Goal: Task Accomplishment & Management: Use online tool/utility

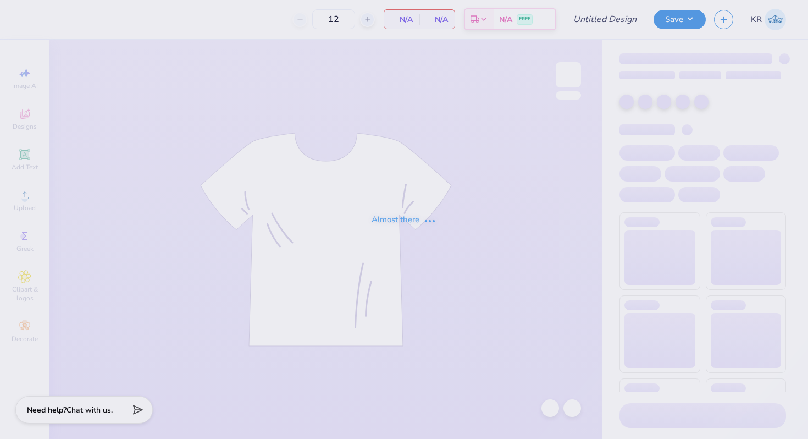
type input "Philo american/retriever theme"
type input "48"
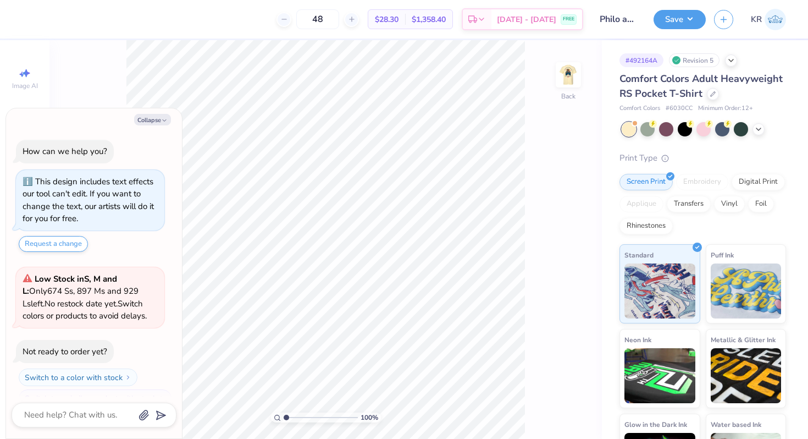
scroll to position [19, 0]
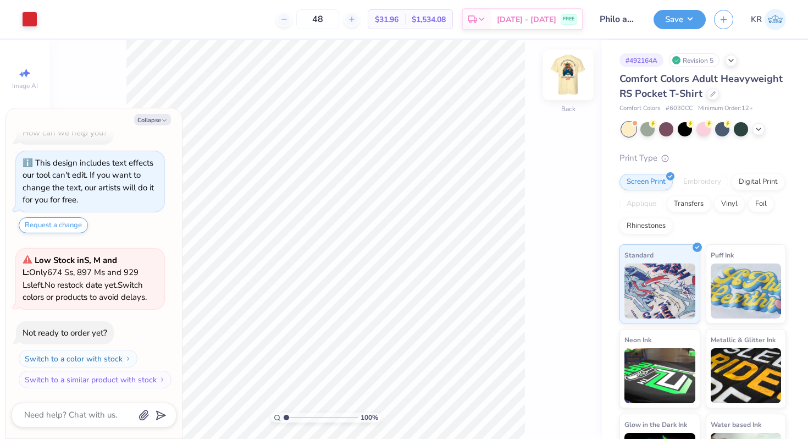
click at [572, 97] on div at bounding box center [568, 74] width 51 height 51
click at [161, 127] on div "Collapse How can we help you? This design includes text effects our tool can't …" at bounding box center [94, 273] width 176 height 330
click at [155, 120] on button "Collapse" at bounding box center [152, 120] width 37 height 12
type textarea "x"
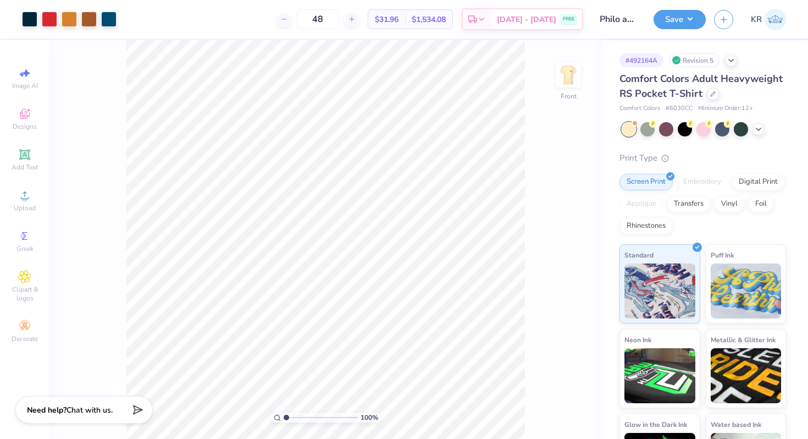
click at [99, 29] on div "Art colors" at bounding box center [58, 19] width 117 height 38
click at [91, 22] on div at bounding box center [88, 17] width 15 height 15
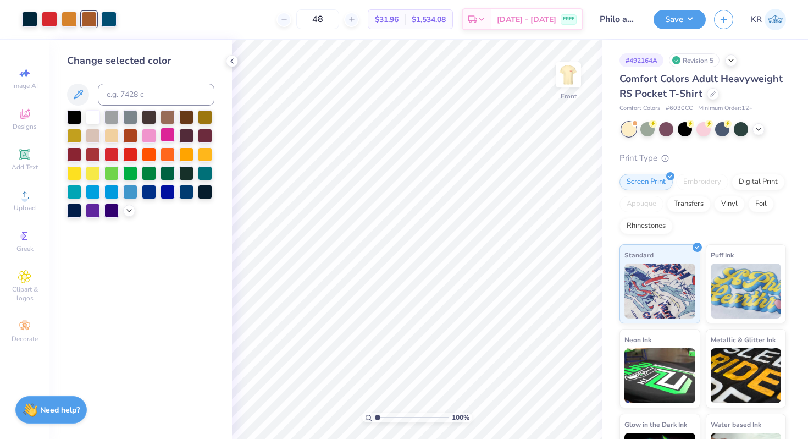
click at [167, 139] on div at bounding box center [168, 135] width 14 height 14
click at [70, 25] on div at bounding box center [69, 17] width 15 height 15
click at [91, 22] on div at bounding box center [88, 17] width 15 height 15
click at [128, 91] on input at bounding box center [156, 95] width 117 height 22
type input "7570"
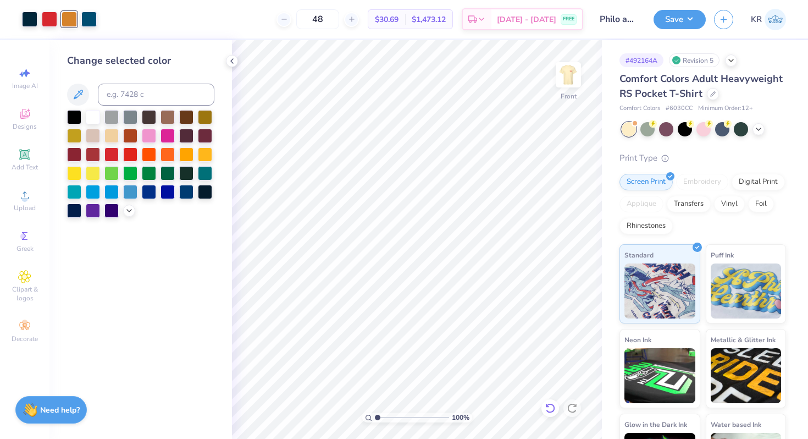
click at [553, 406] on icon at bounding box center [550, 408] width 9 height 10
click at [91, 17] on div at bounding box center [88, 17] width 15 height 15
click at [136, 95] on input at bounding box center [156, 95] width 117 height 22
type input "7570"
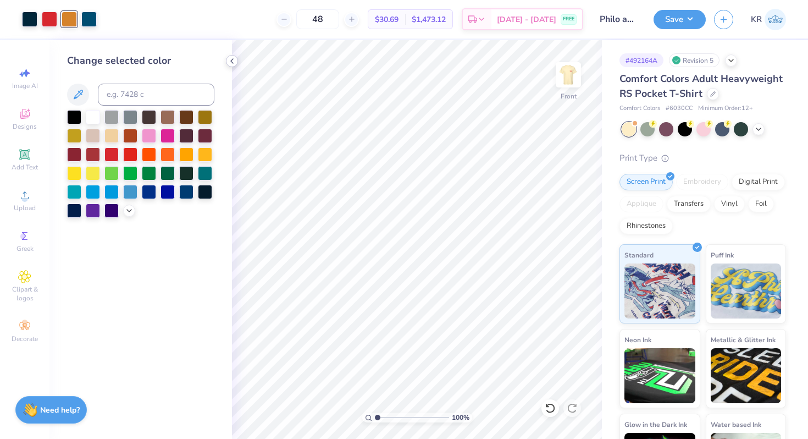
click at [231, 63] on icon at bounding box center [232, 61] width 9 height 9
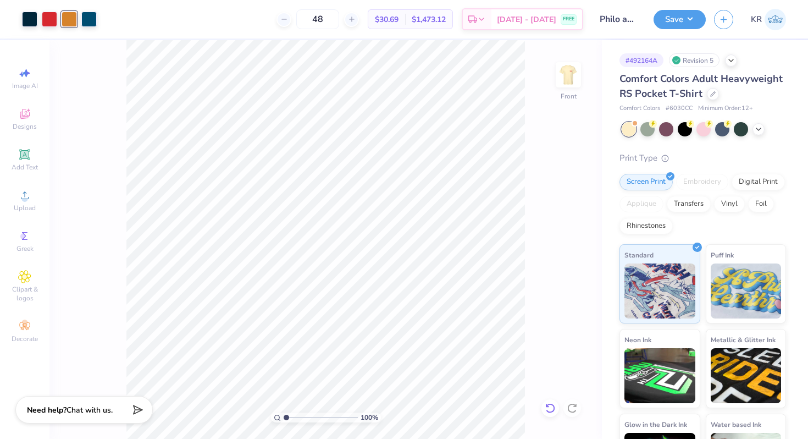
click at [549, 409] on icon at bounding box center [550, 408] width 11 height 11
click at [66, 17] on div at bounding box center [69, 19] width 15 height 15
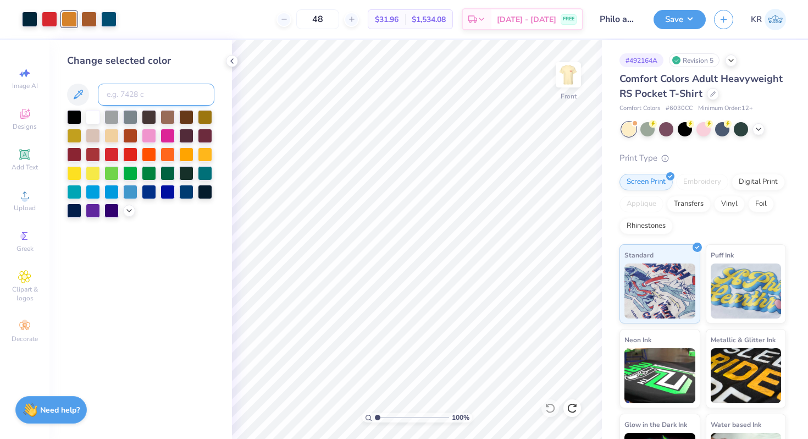
click at [156, 88] on input at bounding box center [156, 95] width 117 height 22
type input "470"
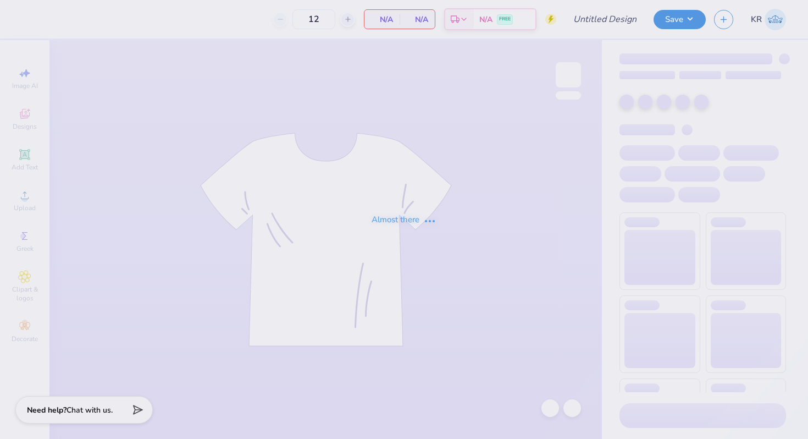
type input "Philo american/retriever theme"
type input "48"
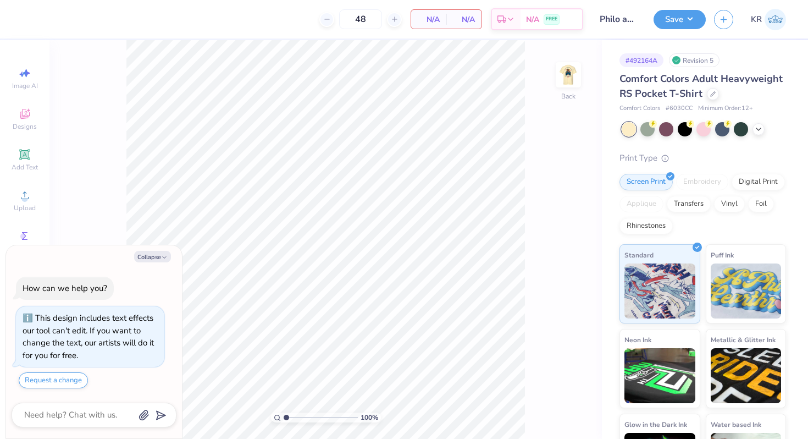
scroll to position [19, 0]
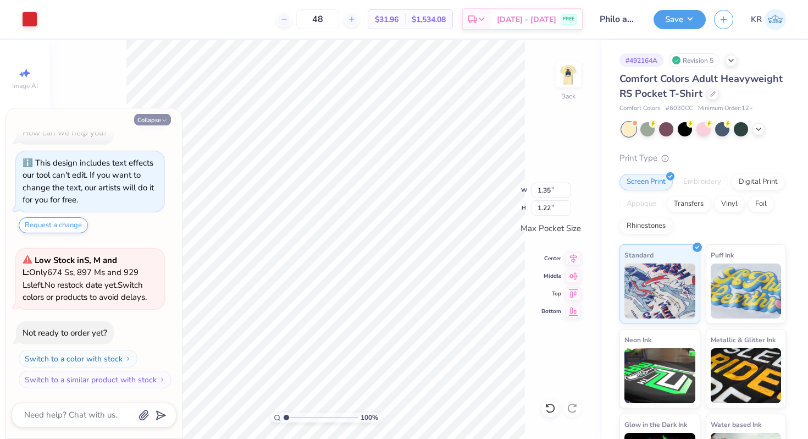
click at [147, 119] on button "Collapse" at bounding box center [152, 120] width 37 height 12
type textarea "x"
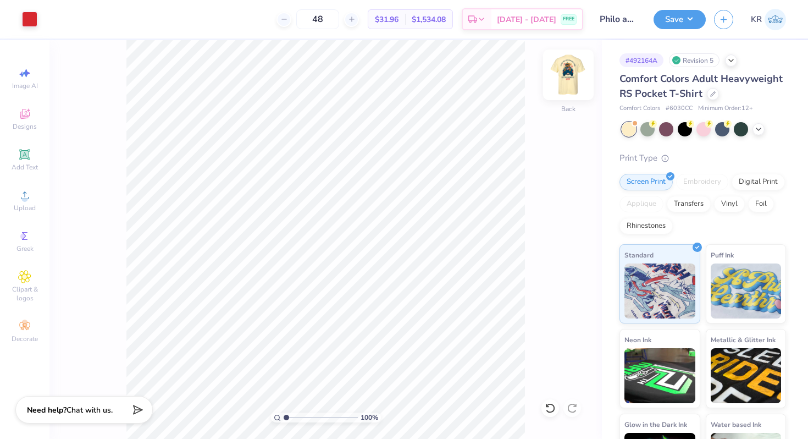
click at [579, 93] on img at bounding box center [569, 75] width 44 height 44
click at [91, 20] on div at bounding box center [88, 17] width 15 height 15
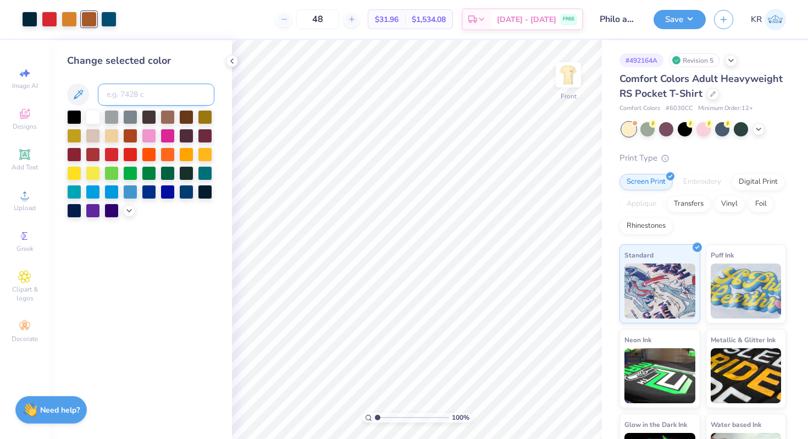
click at [156, 101] on input at bounding box center [156, 95] width 117 height 22
type input "7570"
click at [552, 409] on icon at bounding box center [550, 408] width 11 height 11
click at [574, 407] on icon at bounding box center [572, 408] width 11 height 11
click at [551, 405] on icon at bounding box center [550, 408] width 11 height 11
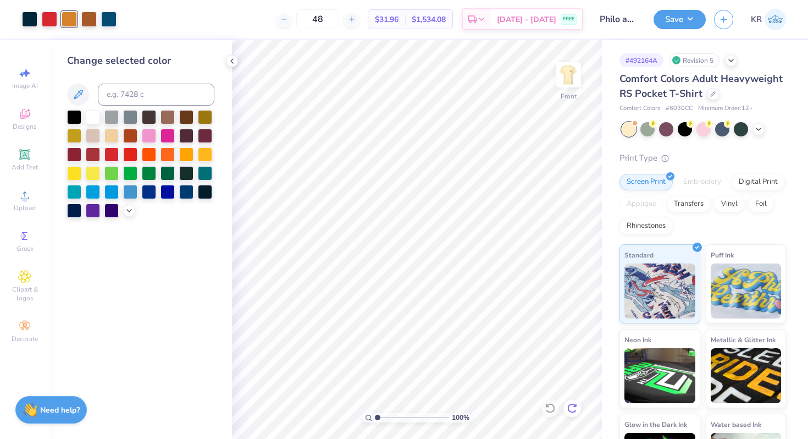
click at [578, 408] on div at bounding box center [573, 408] width 18 height 18
click at [685, 19] on button "Save" at bounding box center [680, 17] width 52 height 19
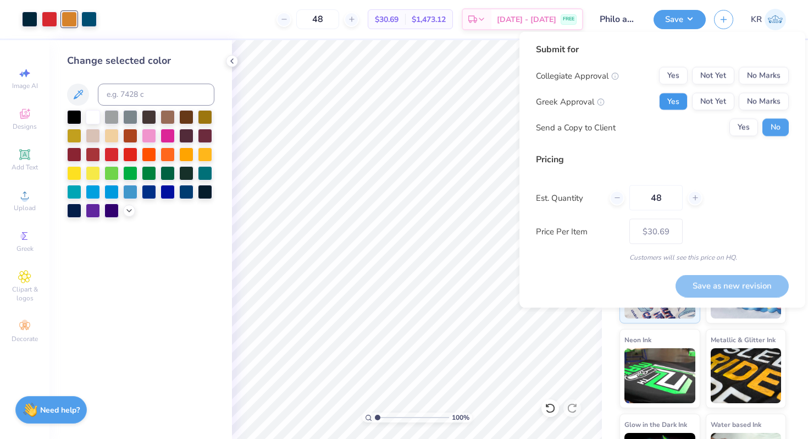
click at [680, 105] on button "Yes" at bounding box center [673, 102] width 29 height 18
click at [758, 81] on button "No Marks" at bounding box center [764, 76] width 50 height 18
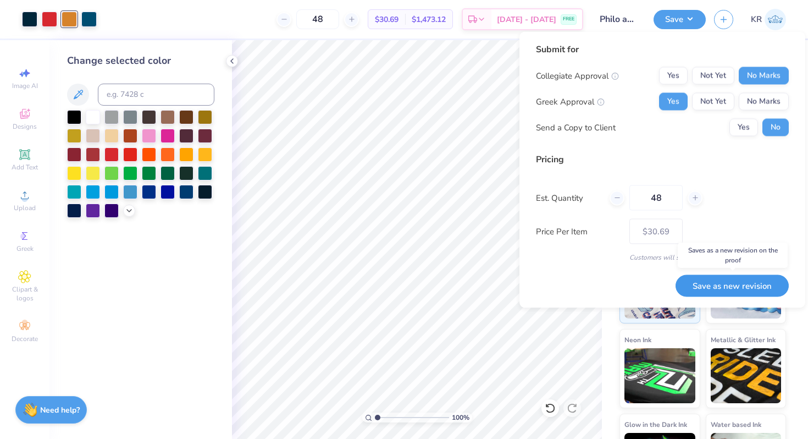
click at [693, 286] on button "Save as new revision" at bounding box center [732, 285] width 113 height 23
type input "$30.69"
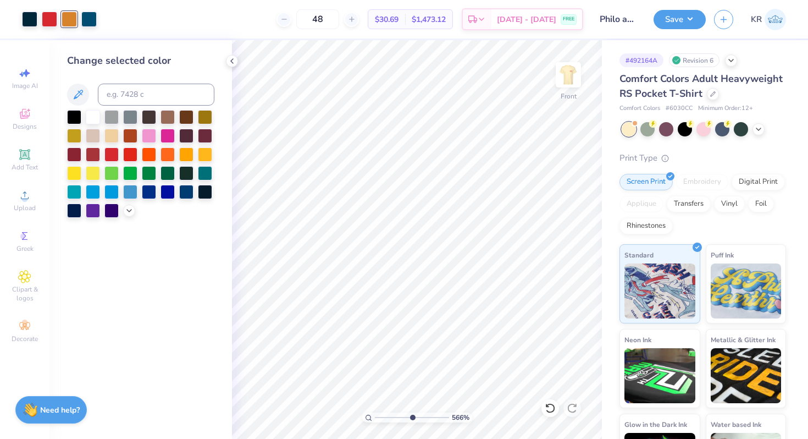
type input "5.66"
click at [412, 416] on input "range" at bounding box center [412, 417] width 74 height 10
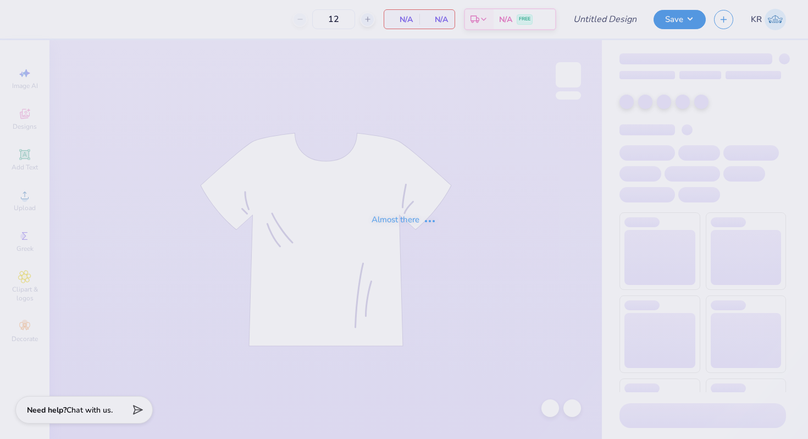
type input "Philo american/retriever theme"
type input "48"
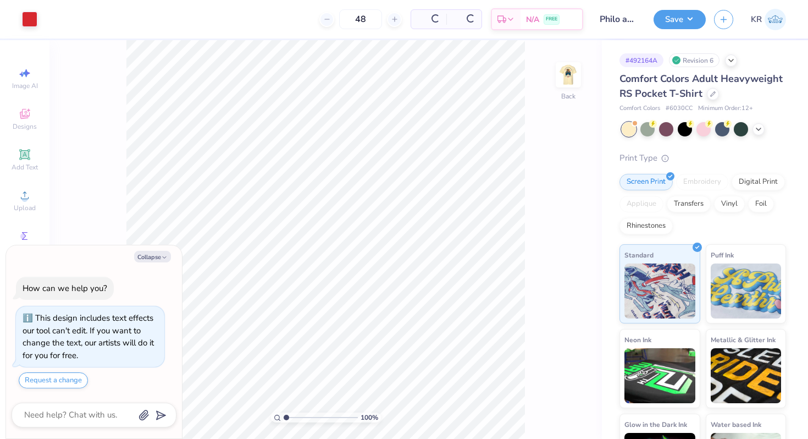
scroll to position [19, 0]
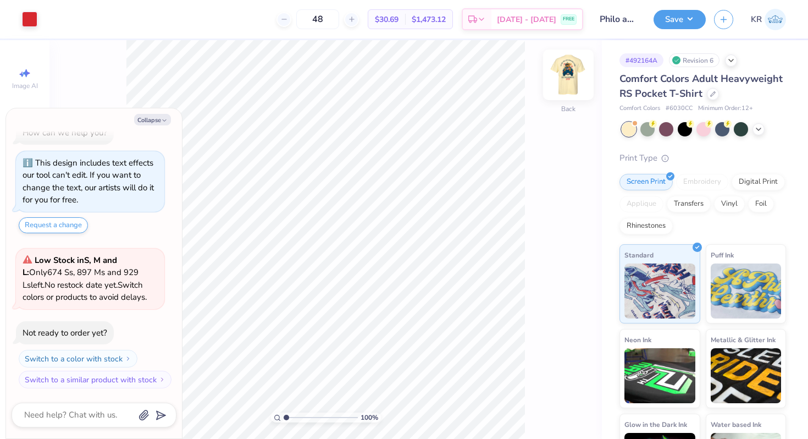
click at [566, 98] on div at bounding box center [568, 74] width 51 height 51
click at [155, 117] on button "Collapse" at bounding box center [152, 120] width 37 height 12
type textarea "x"
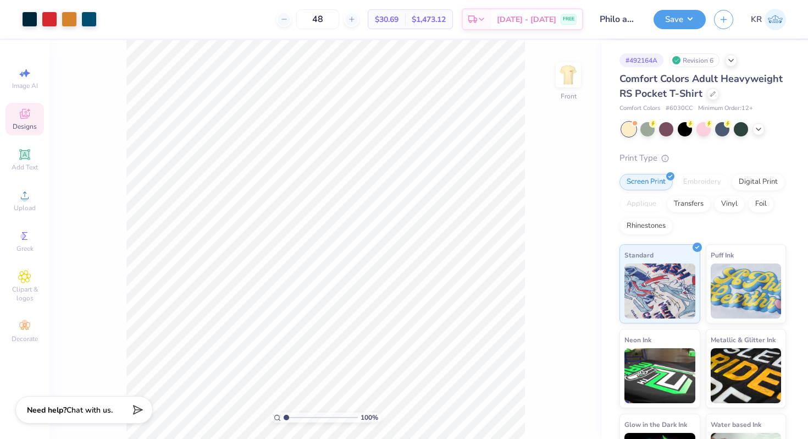
click at [15, 119] on div "Designs" at bounding box center [24, 119] width 38 height 32
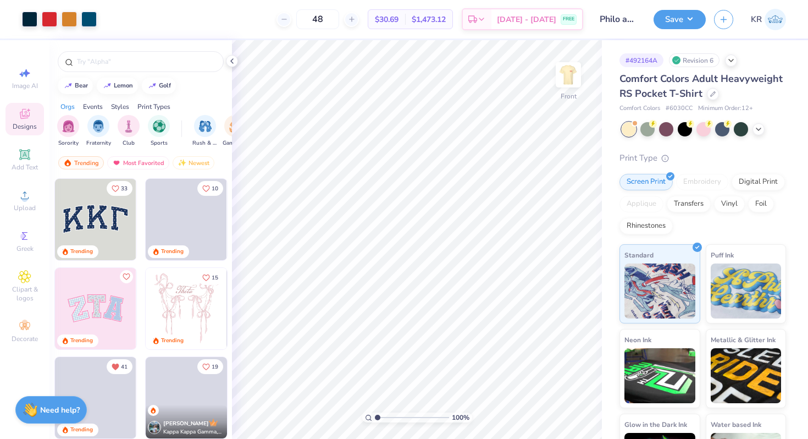
click at [143, 49] on div at bounding box center [140, 58] width 183 height 37
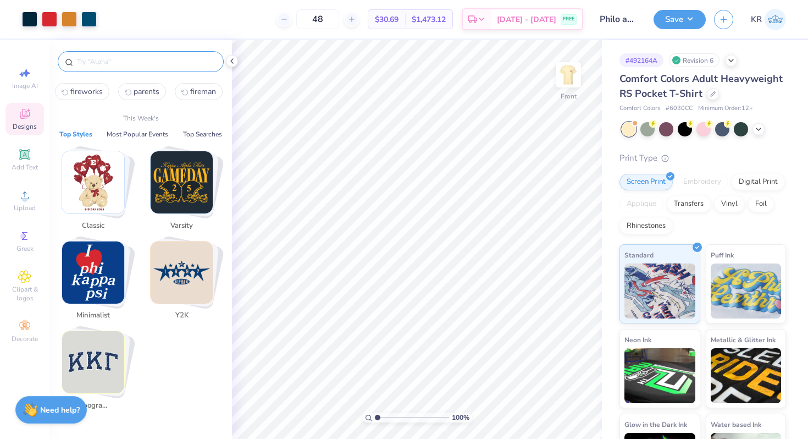
click at [145, 57] on input "text" at bounding box center [146, 61] width 141 height 11
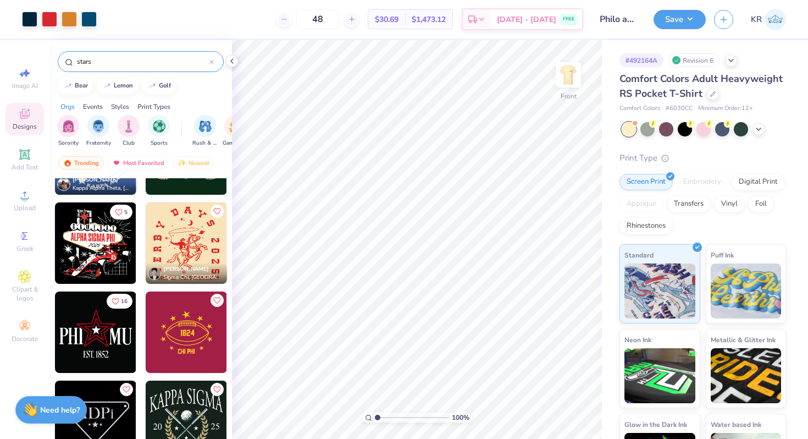
scroll to position [582, 0]
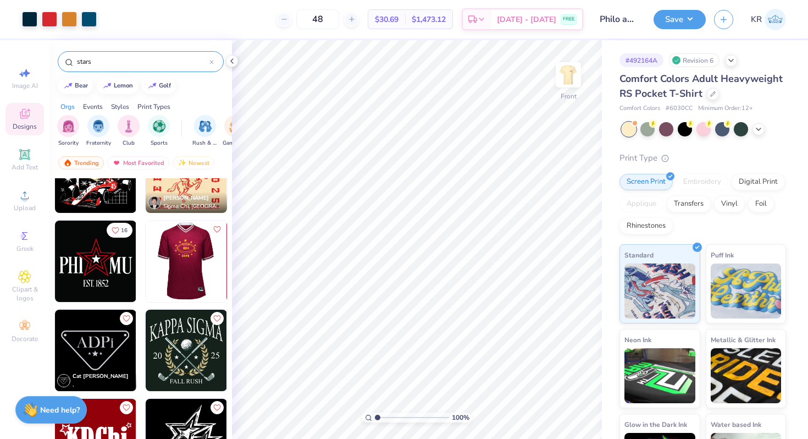
type input "stars"
click at [184, 289] on img at bounding box center [185, 261] width 81 height 81
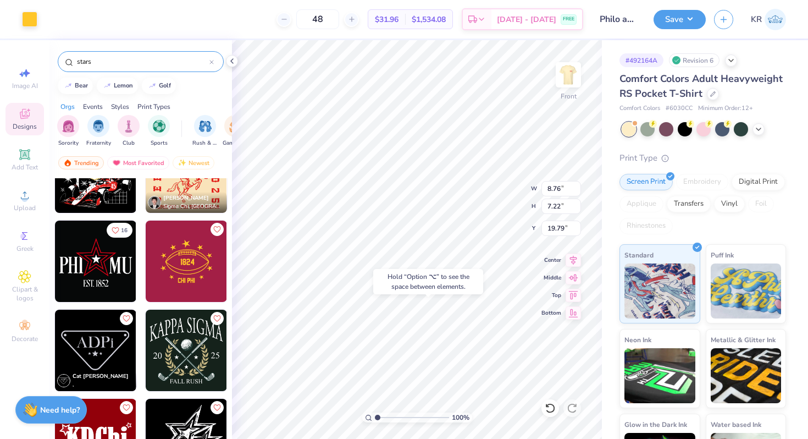
type input "19.79"
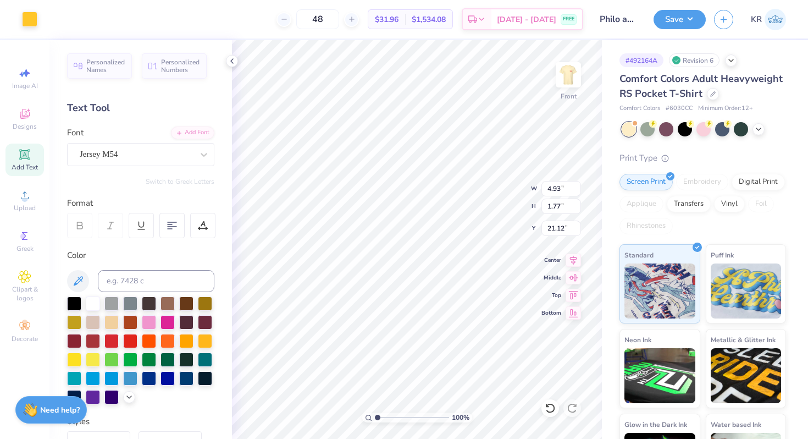
type input "4.93"
type input "1.77"
type input "21.12"
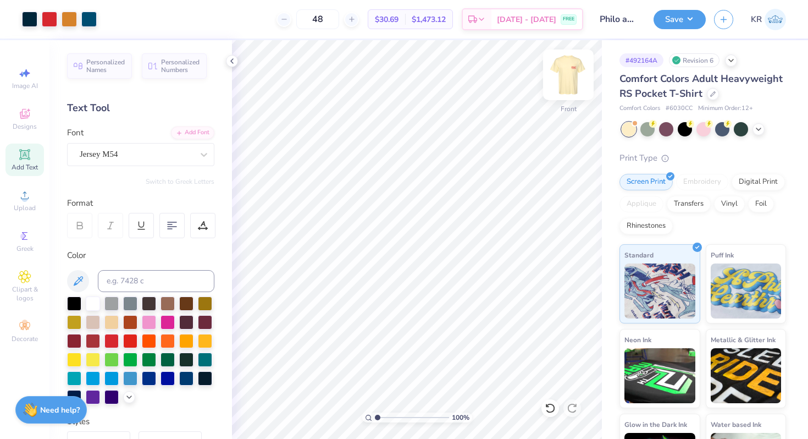
click at [565, 96] on div at bounding box center [568, 74] width 51 height 51
click at [24, 9] on div "Art colors" at bounding box center [28, 19] width 57 height 38
click at [46, 18] on div at bounding box center [49, 17] width 15 height 15
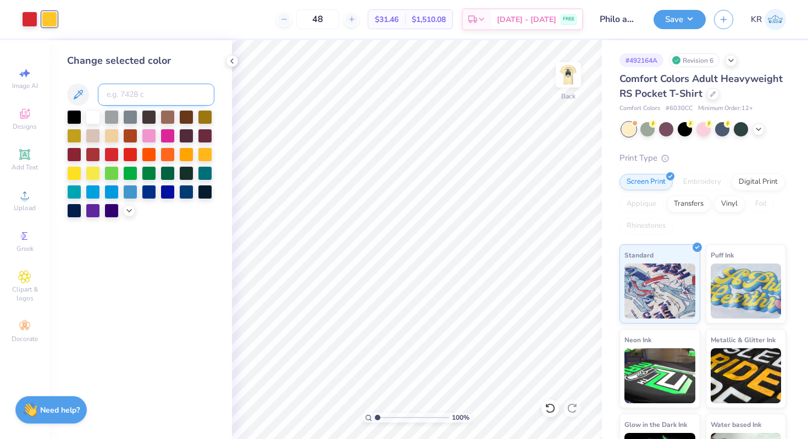
click at [129, 93] on input at bounding box center [156, 95] width 117 height 22
type input "1795"
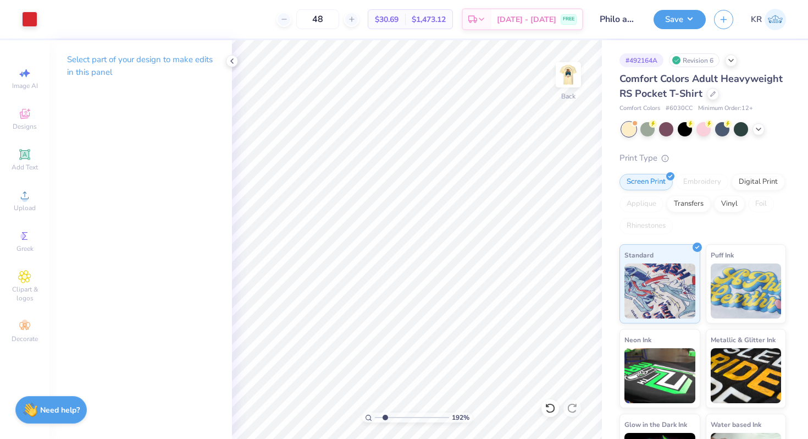
drag, startPoint x: 376, startPoint y: 417, endPoint x: 385, endPoint y: 418, distance: 8.9
type input "2.02"
click at [385, 418] on input "range" at bounding box center [412, 417] width 74 height 10
type input "0.74"
drag, startPoint x: 385, startPoint y: 417, endPoint x: 367, endPoint y: 416, distance: 17.6
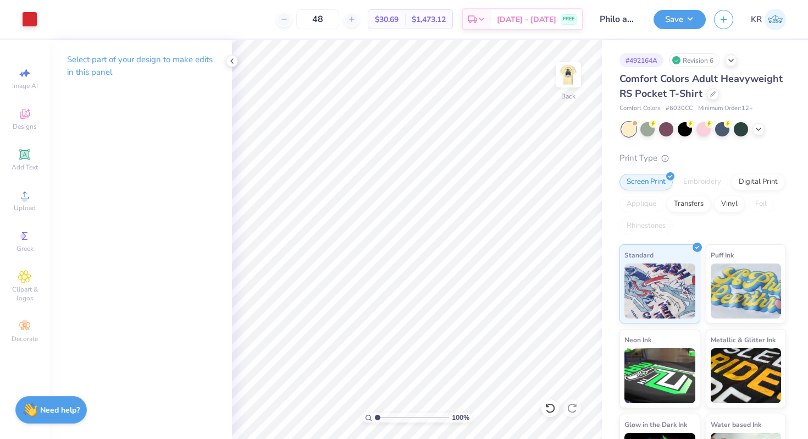
click at [375, 416] on input "range" at bounding box center [412, 417] width 74 height 10
click at [575, 92] on img at bounding box center [569, 75] width 44 height 44
click at [575, 93] on img at bounding box center [569, 75] width 44 height 44
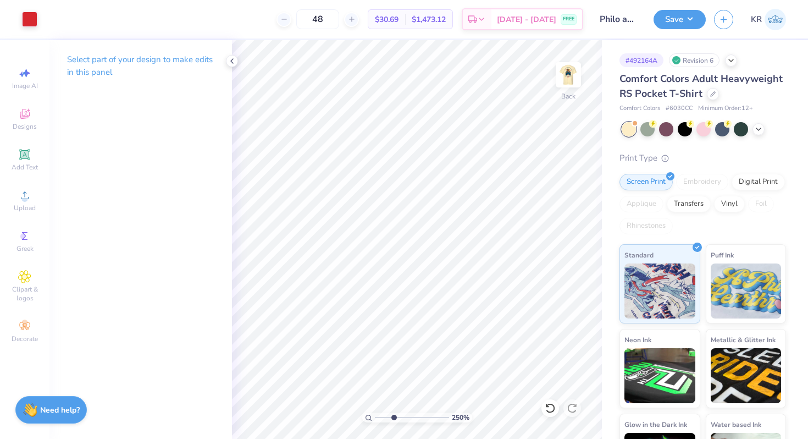
drag, startPoint x: 377, startPoint y: 417, endPoint x: 393, endPoint y: 417, distance: 16.0
type input "3.17"
click at [393, 417] on input "range" at bounding box center [412, 417] width 74 height 10
type input "0.42"
type input "0.40"
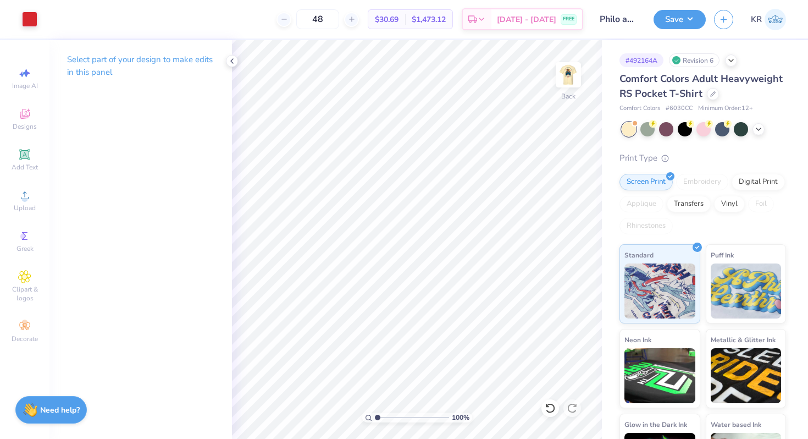
drag, startPoint x: 393, startPoint y: 421, endPoint x: 346, endPoint y: 417, distance: 46.3
click at [375, 417] on input "range" at bounding box center [412, 417] width 74 height 10
drag, startPoint x: 376, startPoint y: 415, endPoint x: 386, endPoint y: 415, distance: 10.4
click at [386, 415] on input "range" at bounding box center [412, 417] width 74 height 10
click at [383, 418] on input "range" at bounding box center [412, 417] width 74 height 10
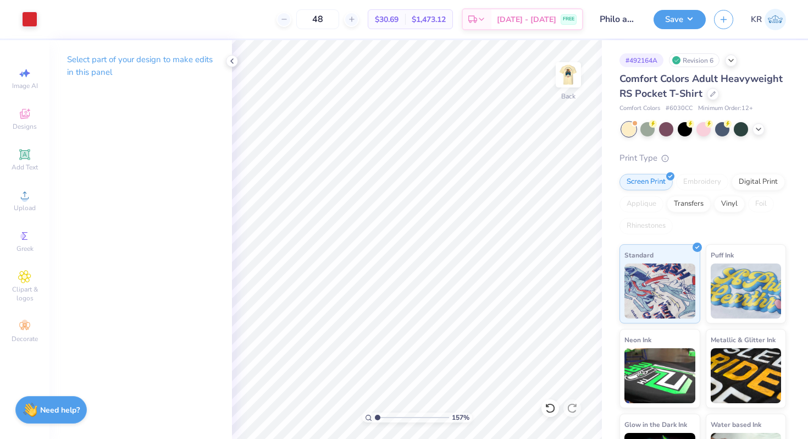
drag, startPoint x: 382, startPoint y: 418, endPoint x: 340, endPoint y: 415, distance: 41.9
type input "1"
click at [375, 415] on input "range" at bounding box center [412, 417] width 74 height 10
click at [570, 89] on img at bounding box center [569, 75] width 44 height 44
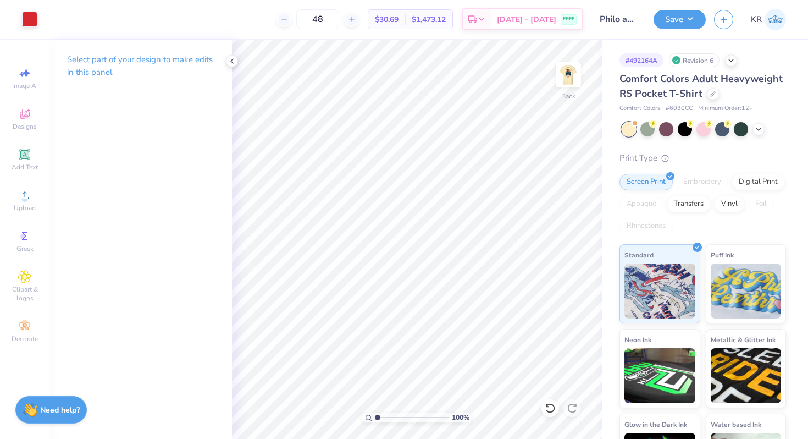
click at [570, 86] on img at bounding box center [569, 75] width 22 height 22
click at [570, 89] on img at bounding box center [569, 75] width 44 height 44
click at [573, 97] on div at bounding box center [568, 74] width 51 height 51
click at [568, 96] on div "Back" at bounding box center [568, 81] width 25 height 39
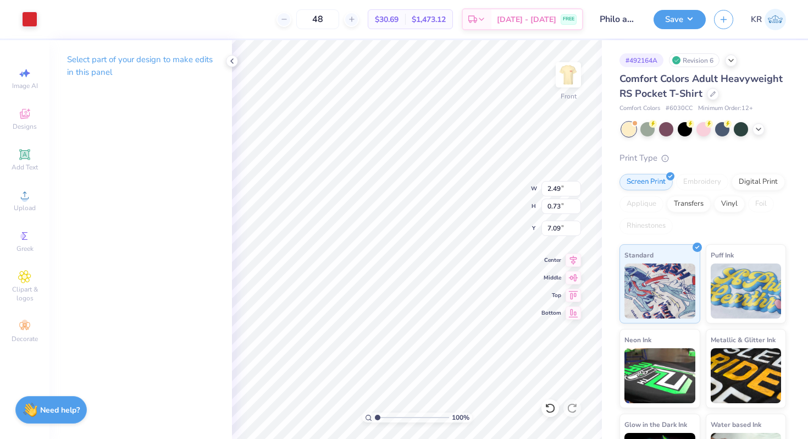
type input "23.64"
type input "11.04"
type input "13.69"
type input "3.00"
type input "7.19"
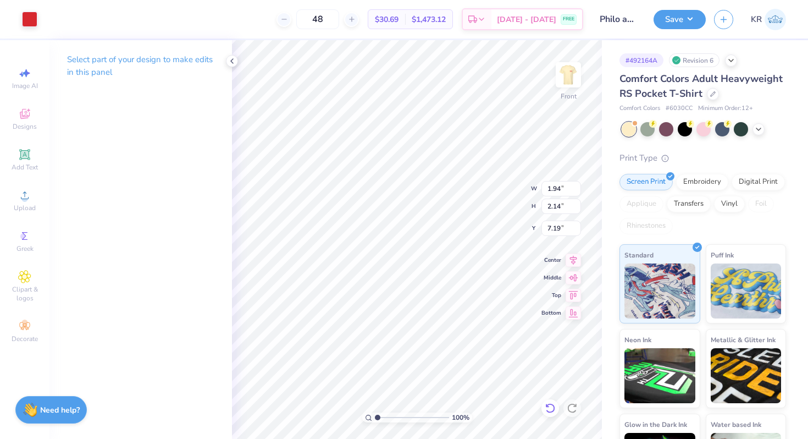
click at [551, 410] on icon at bounding box center [550, 408] width 11 height 11
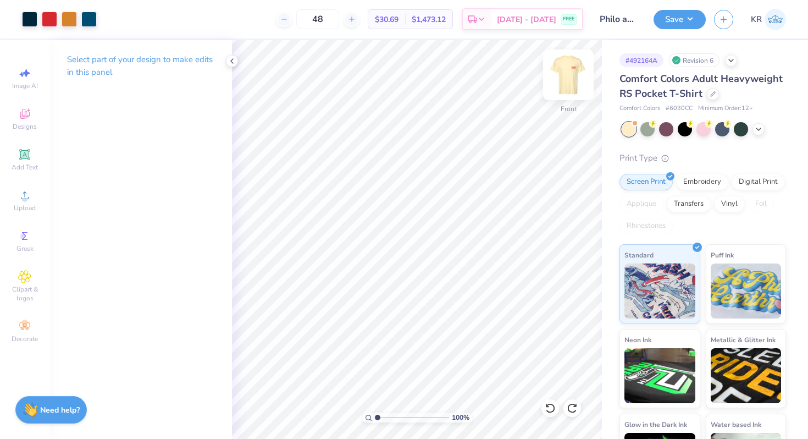
click at [570, 79] on img at bounding box center [569, 75] width 44 height 44
click at [569, 92] on img at bounding box center [569, 75] width 44 height 44
click at [577, 81] on img at bounding box center [569, 75] width 44 height 44
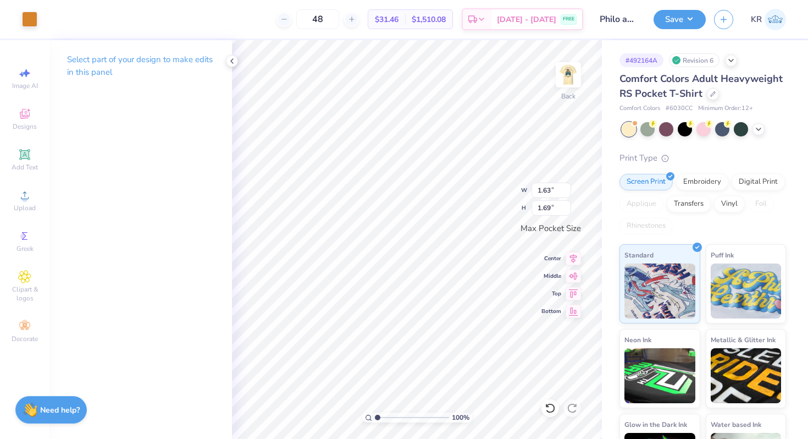
type input "2.65"
type input "2.74"
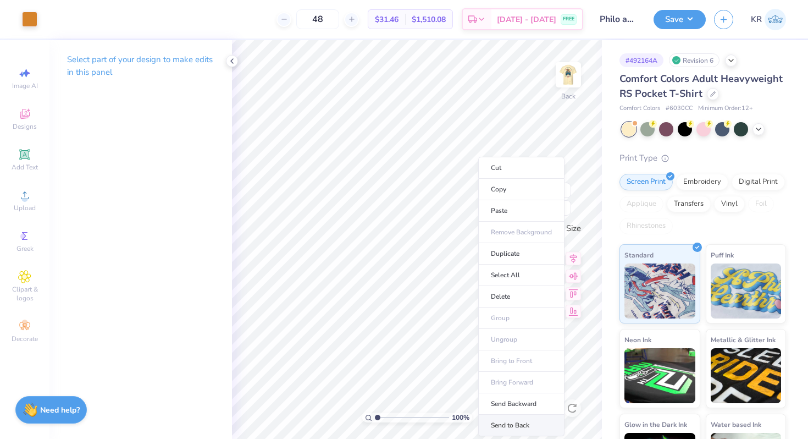
click at [505, 425] on li "Send to Back" at bounding box center [521, 425] width 86 height 21
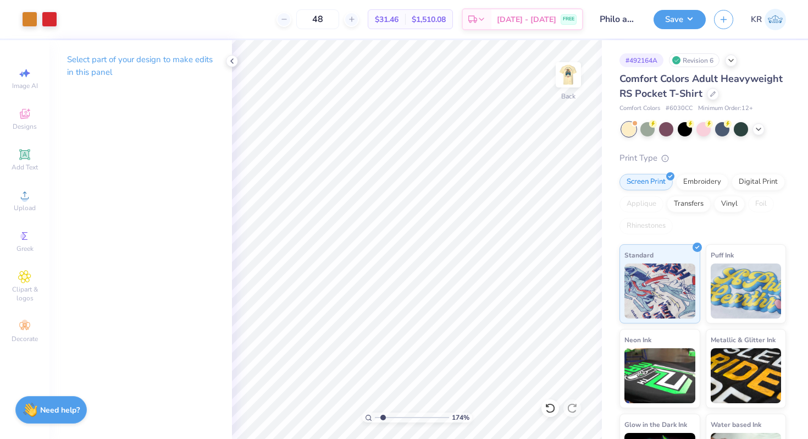
drag, startPoint x: 376, startPoint y: 417, endPoint x: 383, endPoint y: 417, distance: 7.1
click at [383, 417] on input "range" at bounding box center [412, 417] width 74 height 10
drag, startPoint x: 382, startPoint y: 415, endPoint x: 401, endPoint y: 405, distance: 21.9
type input "4.3"
click at [401, 412] on input "range" at bounding box center [412, 417] width 74 height 10
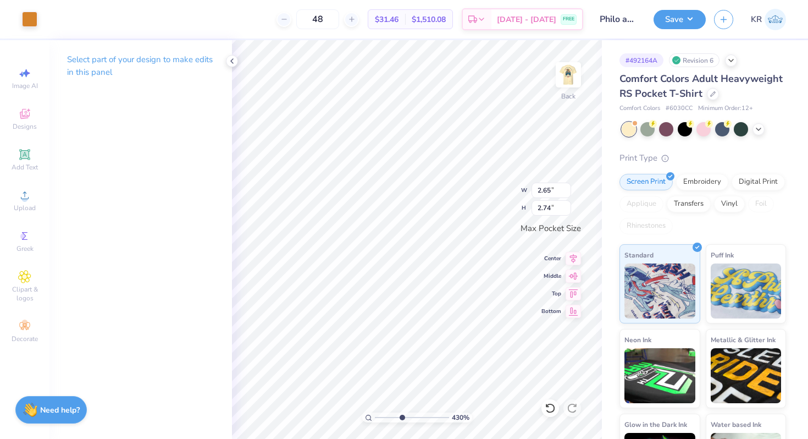
type input "1.64"
type input "1.70"
type input "3.50"
type input "1.81"
type input "1.64"
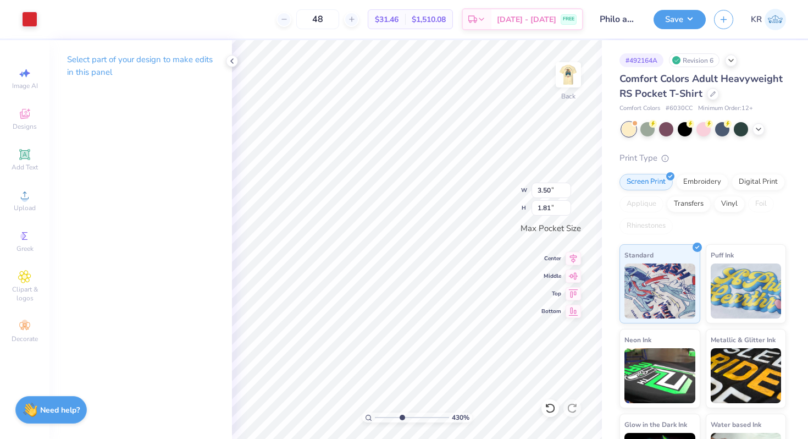
type input "1.70"
type input "3.50"
type input "1.81"
drag, startPoint x: 402, startPoint y: 415, endPoint x: 394, endPoint y: 416, distance: 8.3
click at [394, 416] on input "range" at bounding box center [412, 417] width 74 height 10
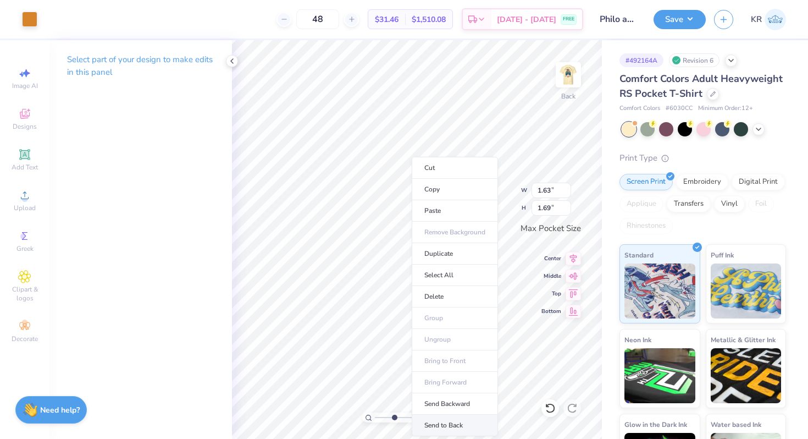
click at [439, 423] on li "Send to Back" at bounding box center [455, 425] width 86 height 21
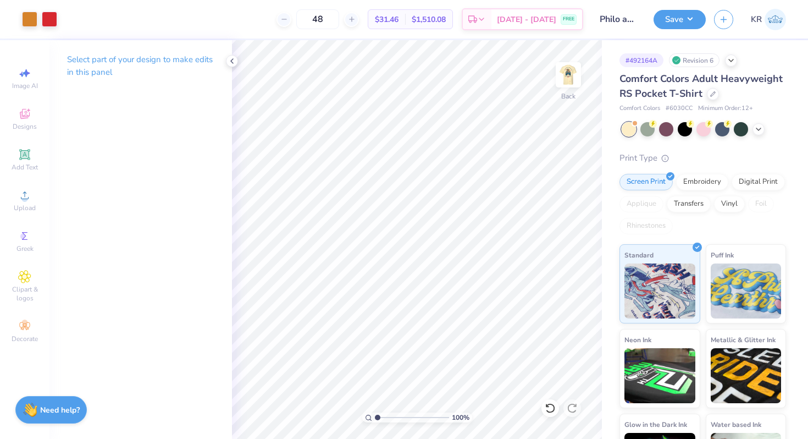
drag, startPoint x: 394, startPoint y: 416, endPoint x: 354, endPoint y: 416, distance: 40.1
type input "1"
click at [375, 416] on input "range" at bounding box center [412, 417] width 74 height 10
click at [569, 95] on div "Back" at bounding box center [568, 81] width 25 height 39
click at [569, 90] on img at bounding box center [569, 75] width 44 height 44
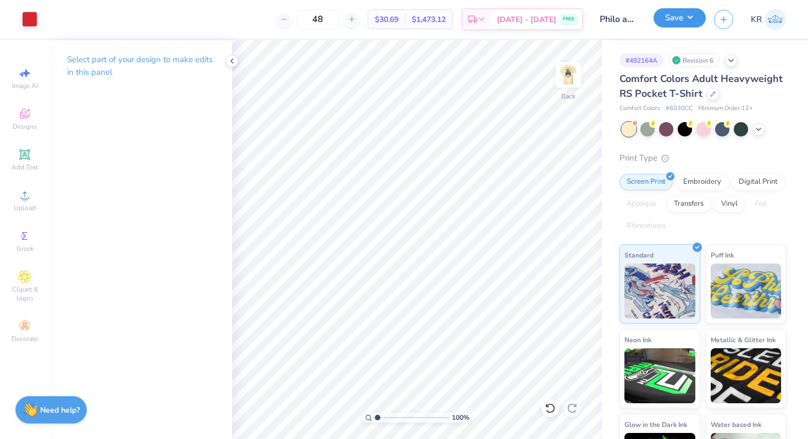
click at [674, 16] on button "Save" at bounding box center [680, 17] width 52 height 19
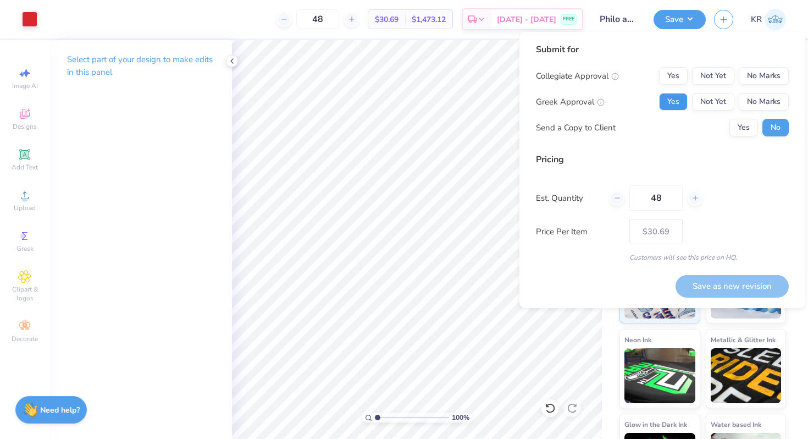
click at [677, 106] on button "Yes" at bounding box center [673, 102] width 29 height 18
click at [669, 200] on input "48" at bounding box center [656, 197] width 53 height 25
type input "4"
type input "100"
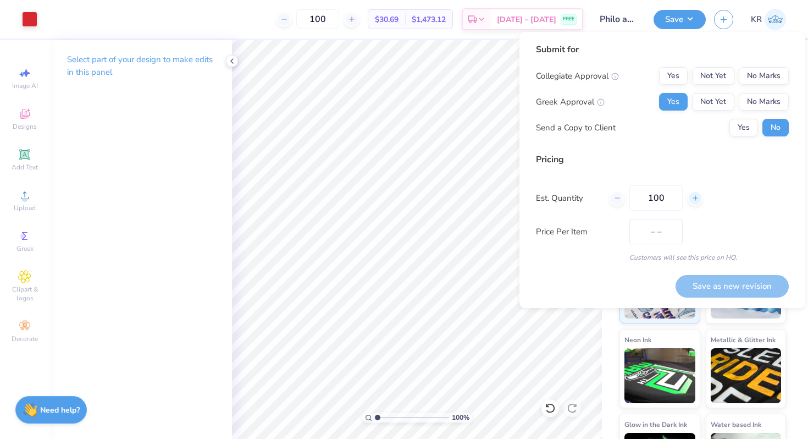
type input "$26.30"
type input "100"
click at [762, 80] on button "No Marks" at bounding box center [764, 76] width 50 height 18
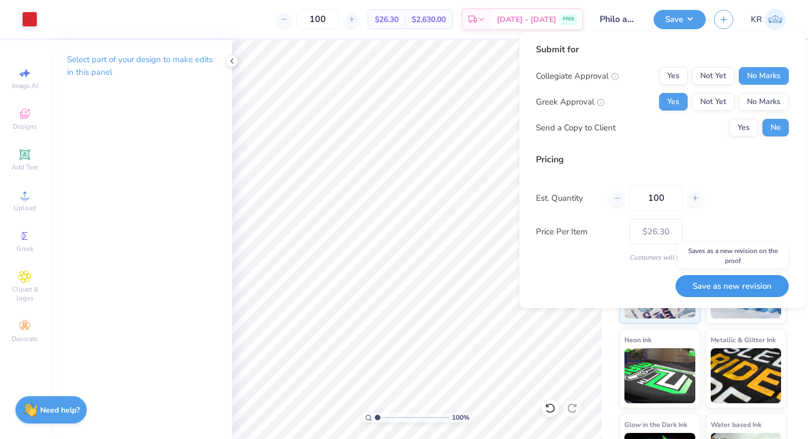
click at [731, 285] on button "Save as new revision" at bounding box center [732, 286] width 113 height 23
type input "$26.30"
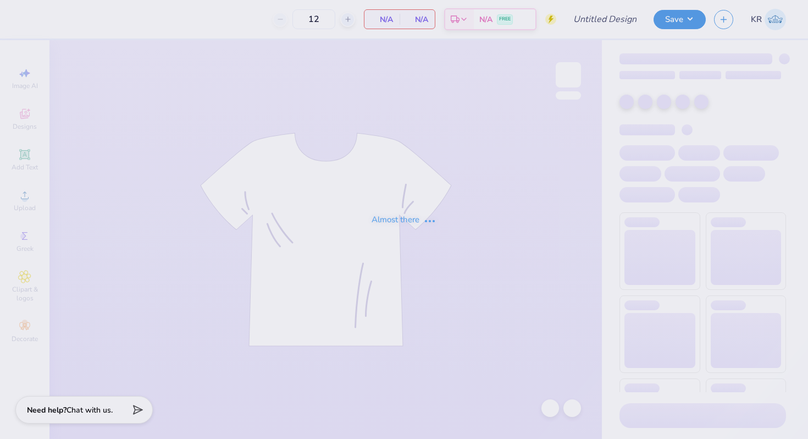
type input "Philo american/retriever theme"
type input "100"
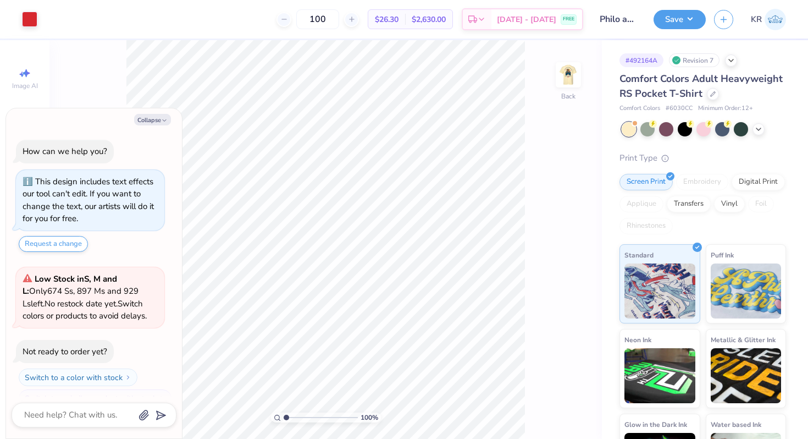
scroll to position [19, 0]
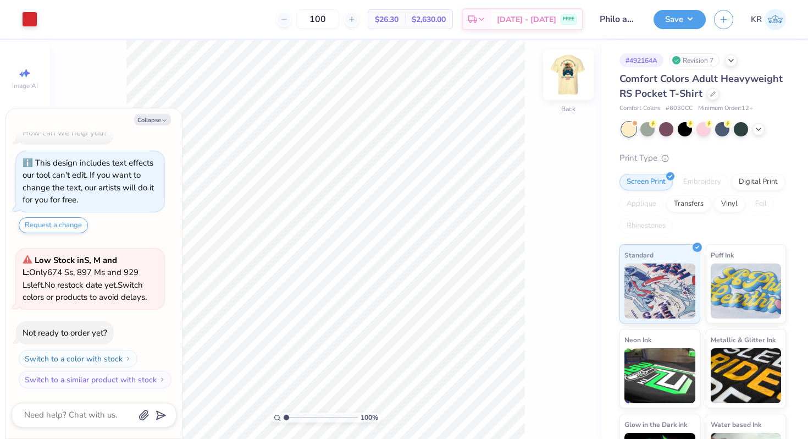
click at [563, 98] on div "Back" at bounding box center [568, 81] width 25 height 39
type textarea "x"
drag, startPoint x: 286, startPoint y: 417, endPoint x: 330, endPoint y: 420, distance: 44.1
click at [330, 420] on input "range" at bounding box center [321, 417] width 74 height 10
drag, startPoint x: 330, startPoint y: 416, endPoint x: 258, endPoint y: 416, distance: 72.0
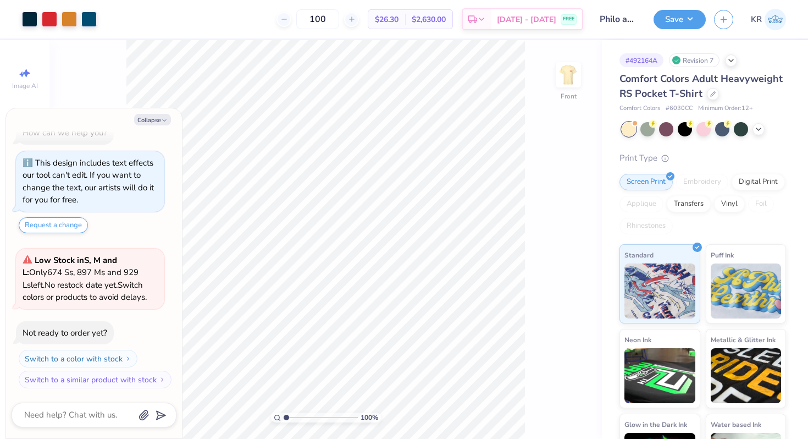
type input "1"
click at [284, 416] on input "range" at bounding box center [321, 417] width 74 height 10
click at [572, 87] on img at bounding box center [569, 75] width 44 height 44
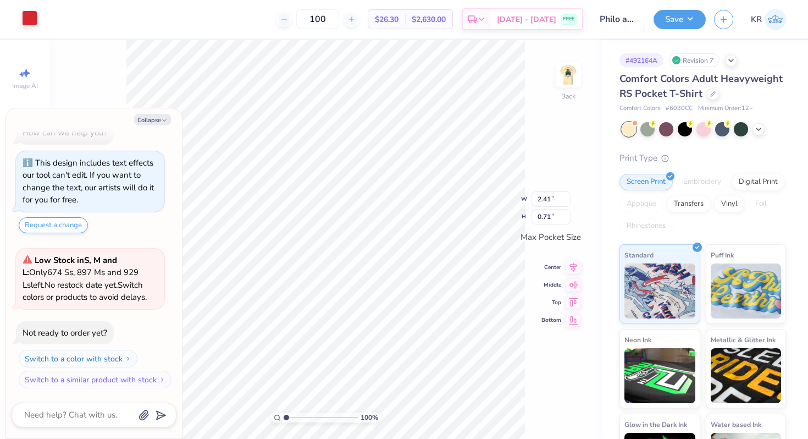
click at [31, 21] on div at bounding box center [29, 17] width 15 height 15
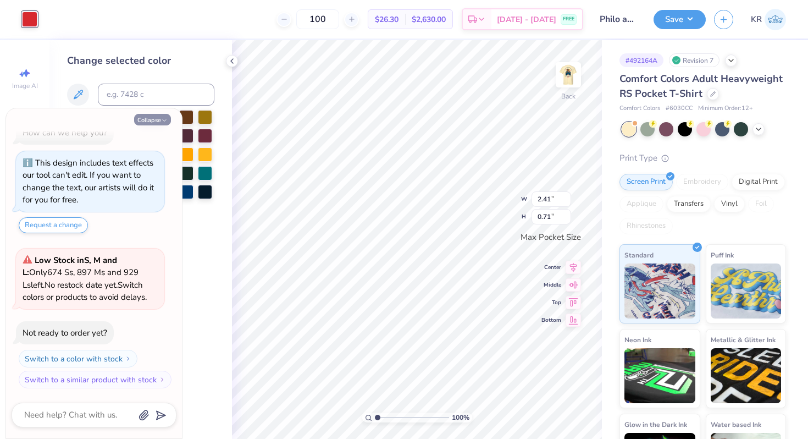
click at [163, 120] on polyline "button" at bounding box center [164, 121] width 3 height 2
type textarea "x"
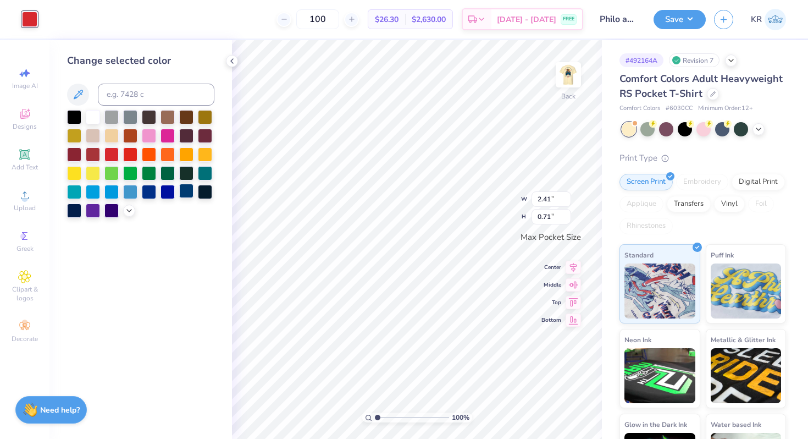
click at [186, 194] on div at bounding box center [186, 191] width 14 height 14
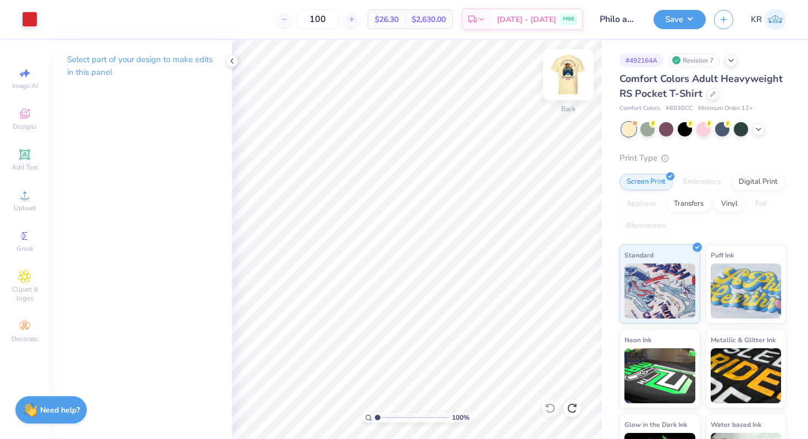
click at [565, 93] on div "Back" at bounding box center [568, 81] width 25 height 39
